Goal: Obtain resource: Obtain resource

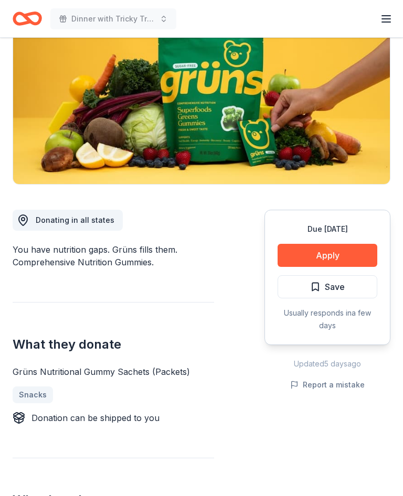
scroll to position [135, 0]
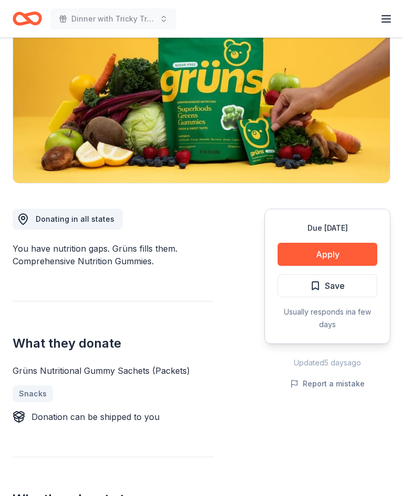
click at [335, 255] on button "Apply" at bounding box center [327, 254] width 100 height 23
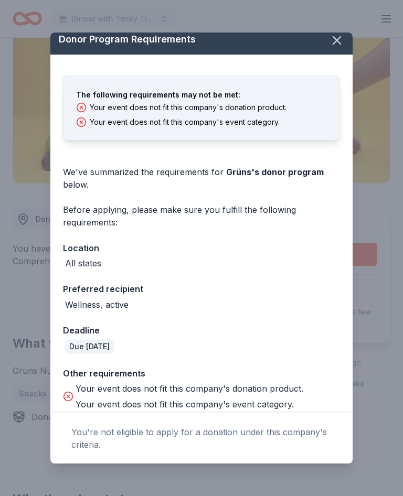
scroll to position [7, 0]
click at [344, 43] on button "button" at bounding box center [336, 40] width 23 height 23
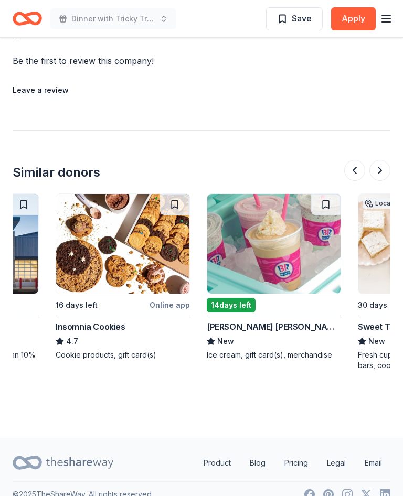
scroll to position [0, 108]
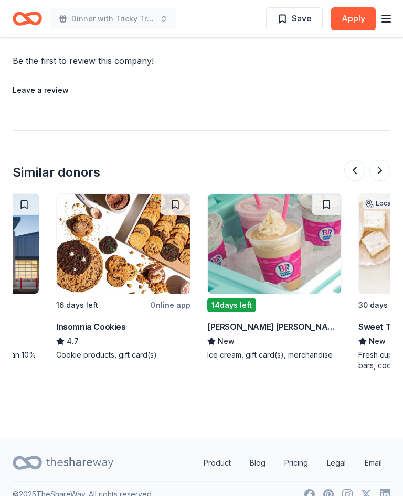
click at [281, 244] on img at bounding box center [274, 244] width 133 height 100
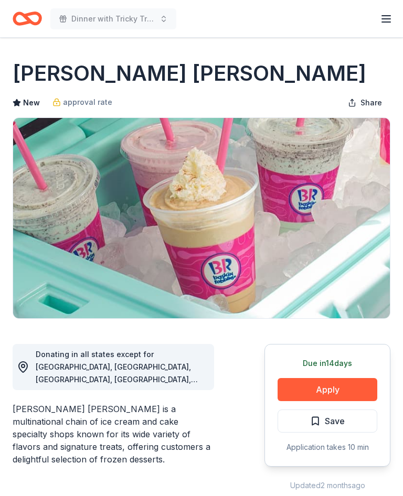
click at [329, 389] on button "Apply" at bounding box center [327, 389] width 100 height 23
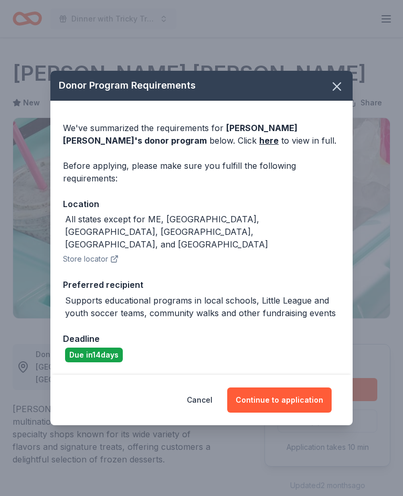
click at [259, 147] on link "here" at bounding box center [268, 140] width 19 height 13
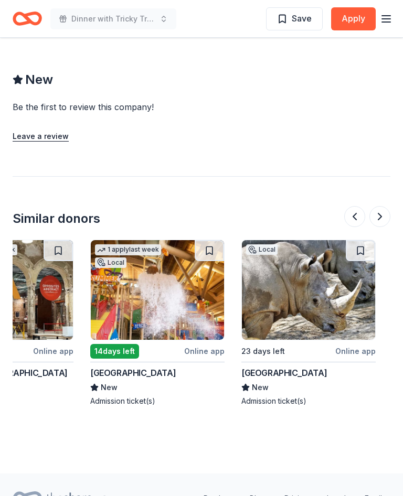
scroll to position [0, 225]
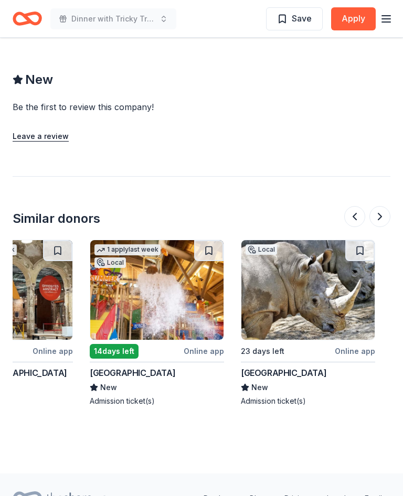
click at [165, 278] on img at bounding box center [156, 290] width 133 height 100
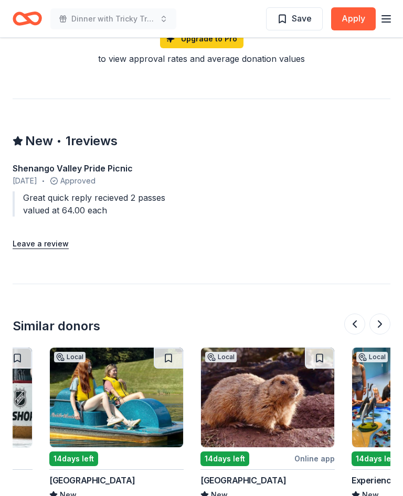
scroll to position [0, 115]
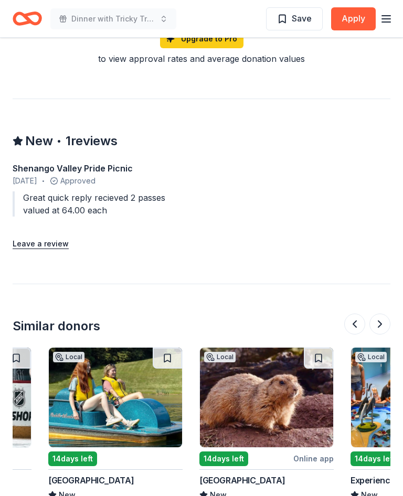
click at [268, 360] on img at bounding box center [266, 398] width 133 height 100
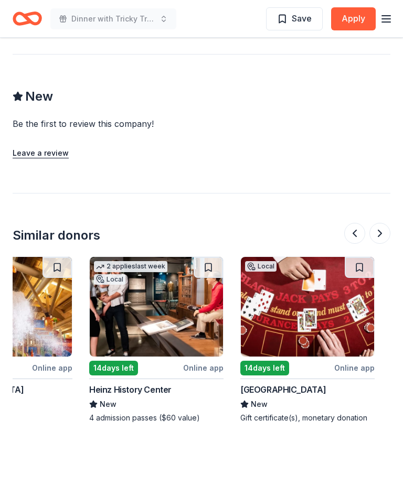
scroll to position [0, 226]
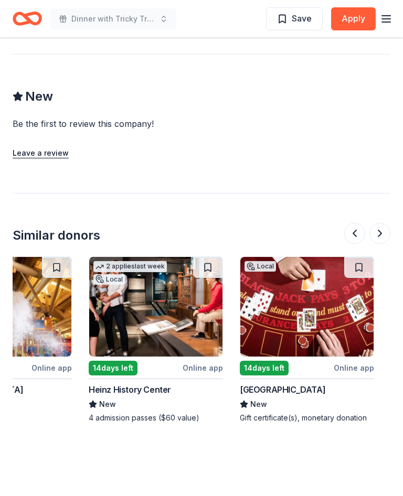
click at [318, 306] on img at bounding box center [306, 307] width 133 height 100
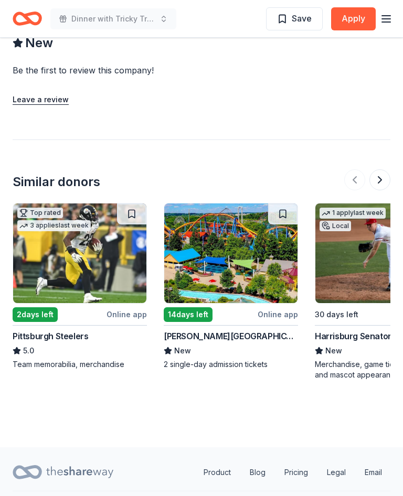
scroll to position [1167, 0]
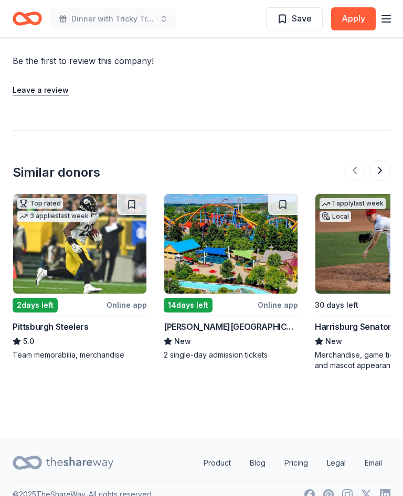
click at [79, 261] on img at bounding box center [79, 244] width 133 height 100
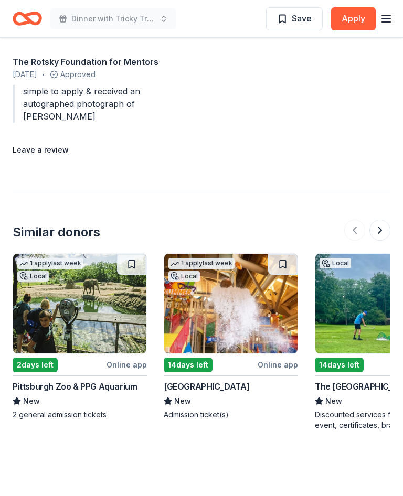
scroll to position [1234, 0]
click at [75, 291] on img at bounding box center [79, 304] width 133 height 100
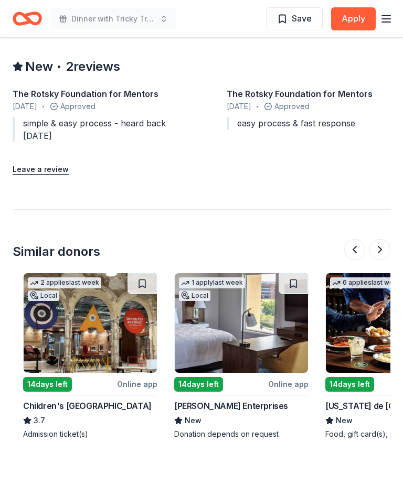
scroll to position [0, 293]
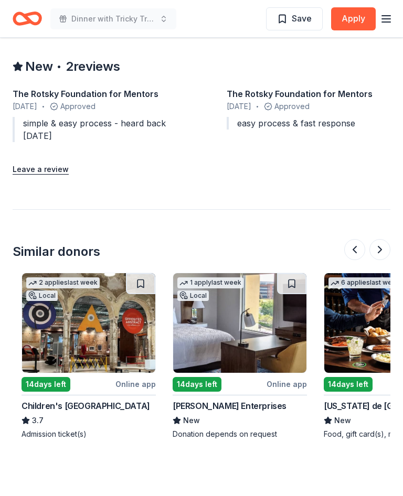
click at [240, 319] on img at bounding box center [239, 323] width 133 height 100
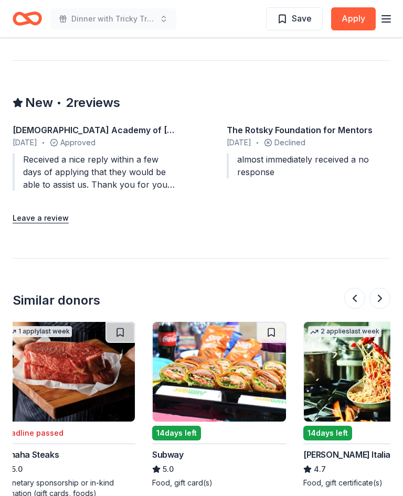
scroll to position [0, 314]
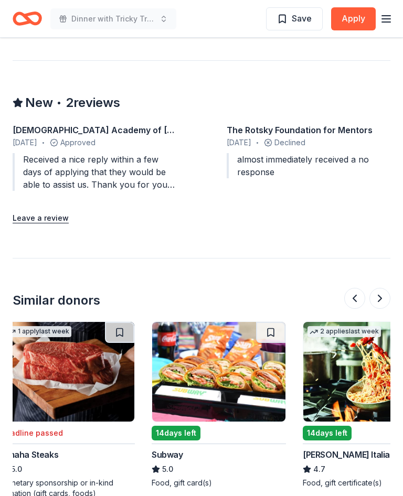
click at [359, 331] on img at bounding box center [369, 372] width 133 height 100
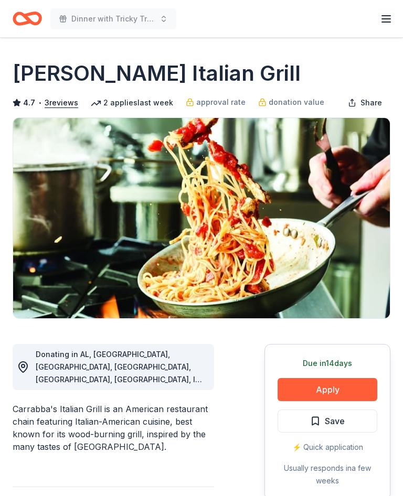
click at [334, 391] on button "Apply" at bounding box center [327, 389] width 100 height 23
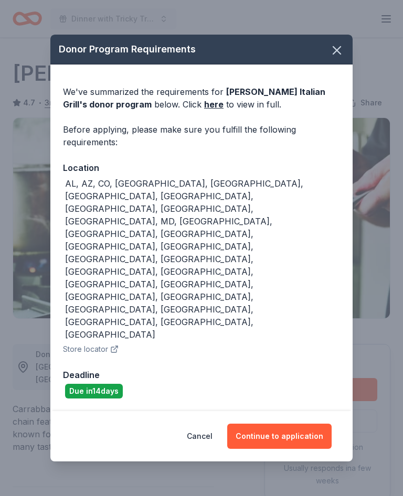
click at [204, 111] on link "here" at bounding box center [213, 104] width 19 height 13
